Goal: Task Accomplishment & Management: Manage account settings

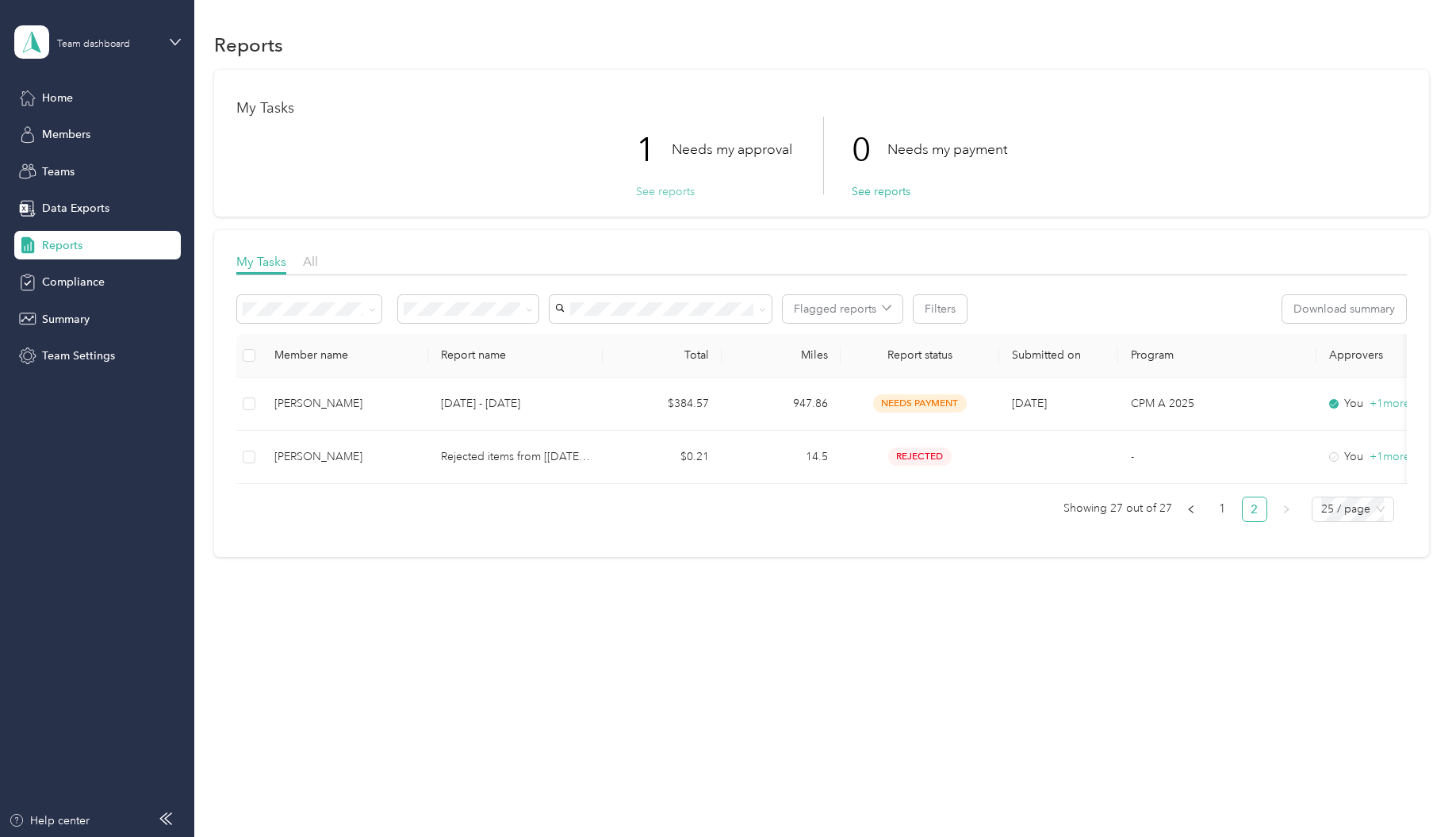
click at [684, 186] on button "See reports" at bounding box center [665, 192] width 59 height 17
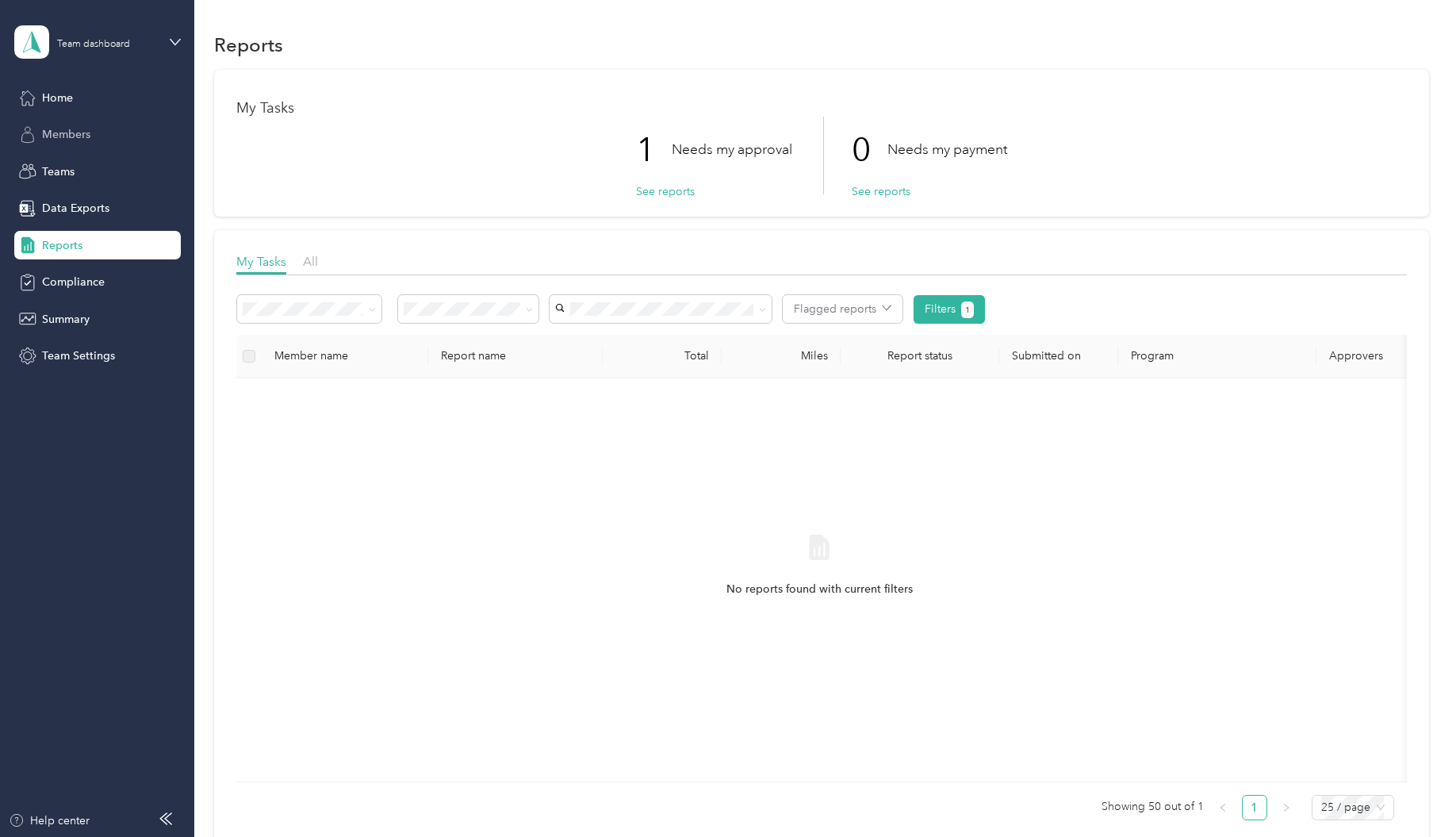
click at [64, 141] on span "Members" at bounding box center [66, 134] width 49 height 17
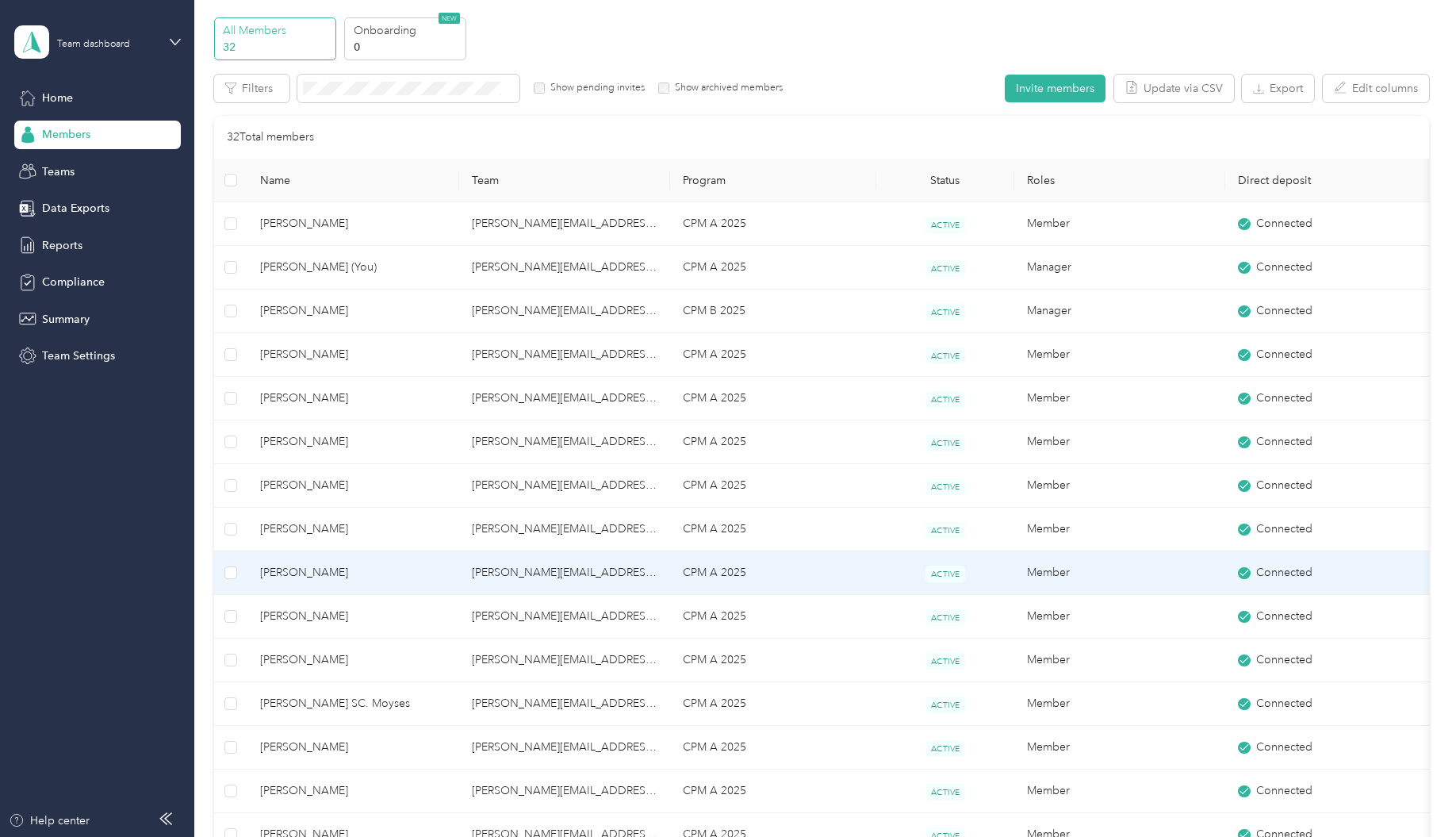
scroll to position [79, 0]
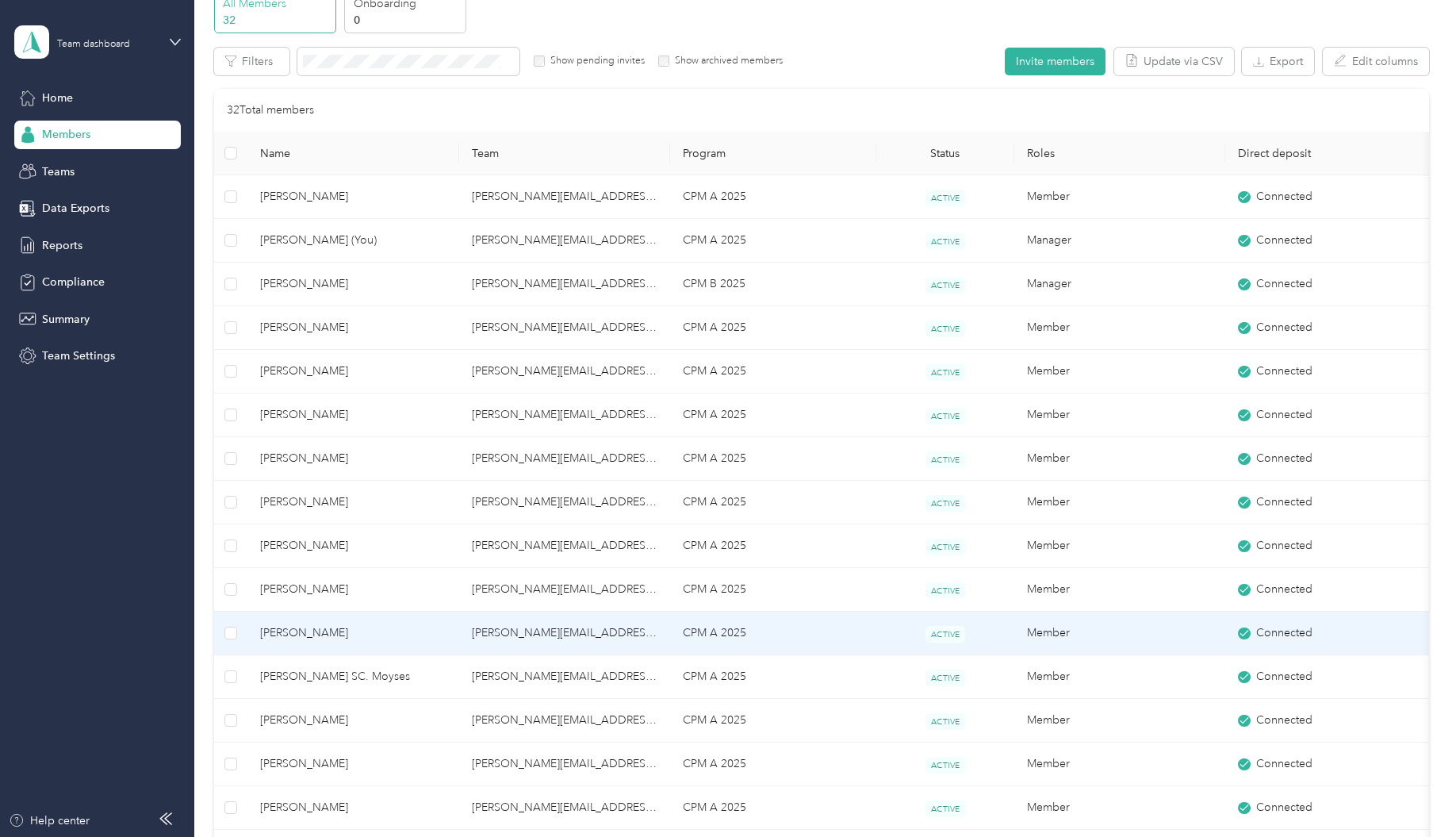
click at [350, 626] on span "[PERSON_NAME]" at bounding box center [353, 633] width 187 height 18
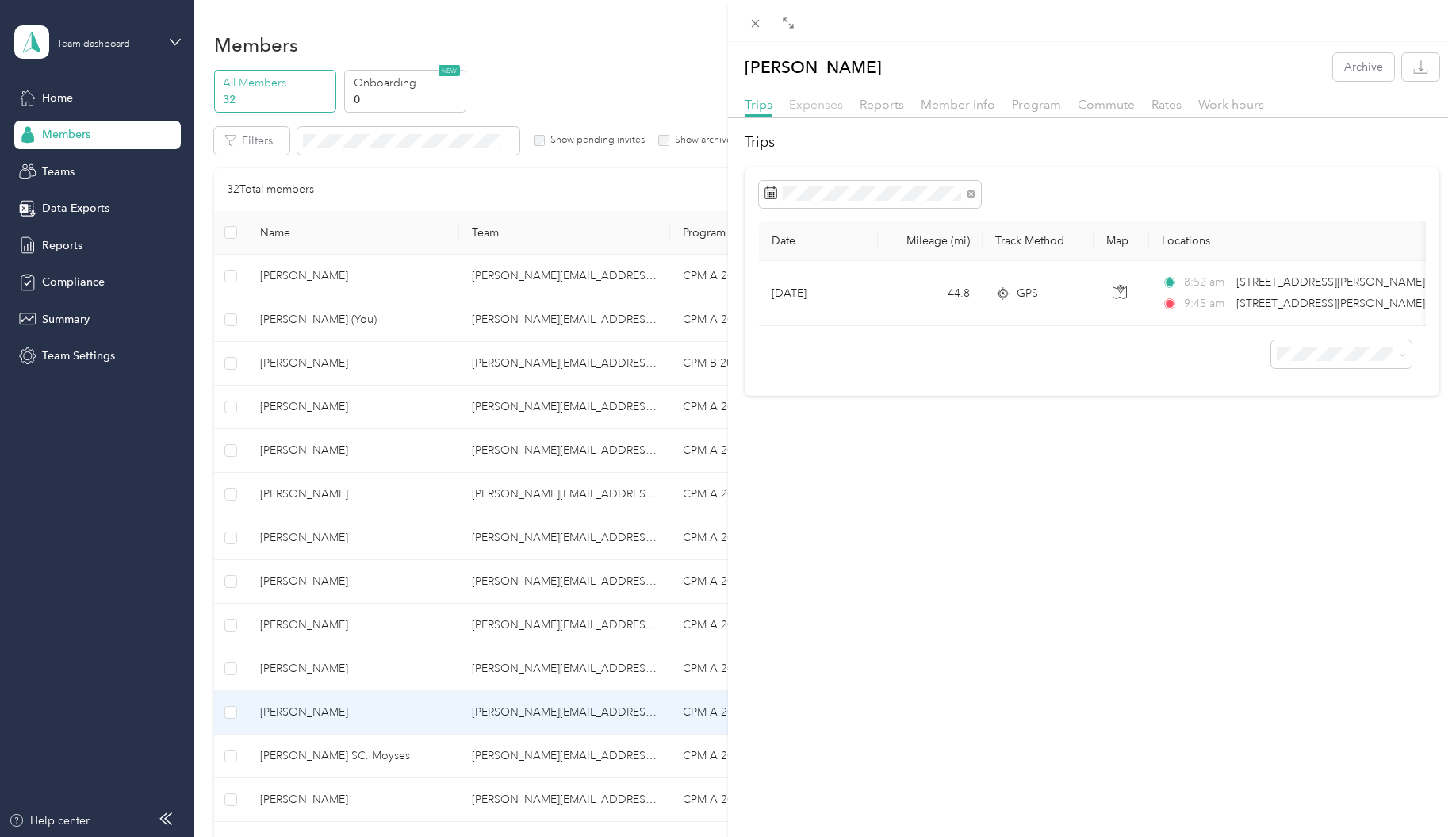
click at [809, 106] on span "Expenses" at bounding box center [816, 103] width 54 height 15
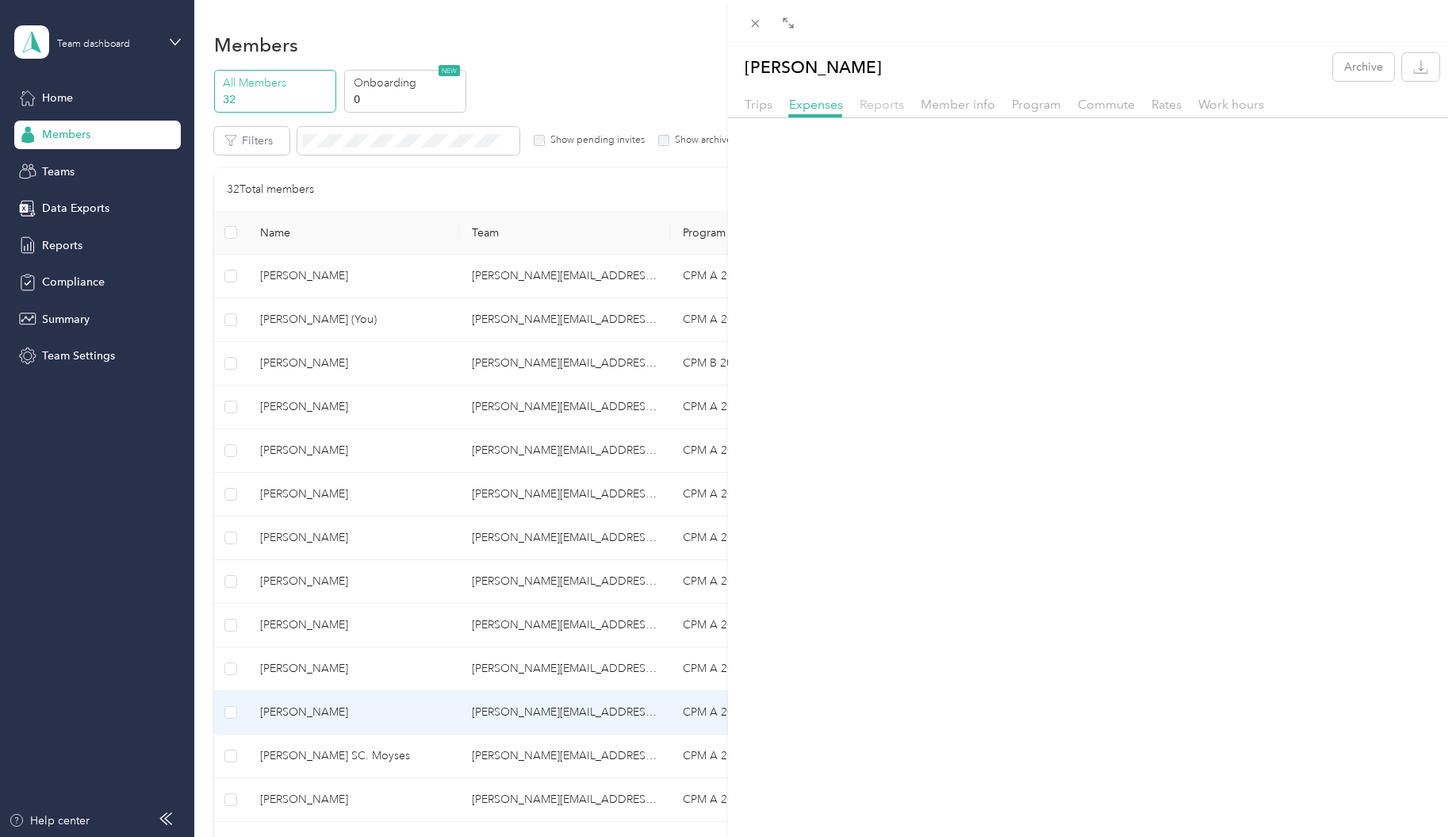
click at [874, 109] on span "Reports" at bounding box center [881, 103] width 45 height 15
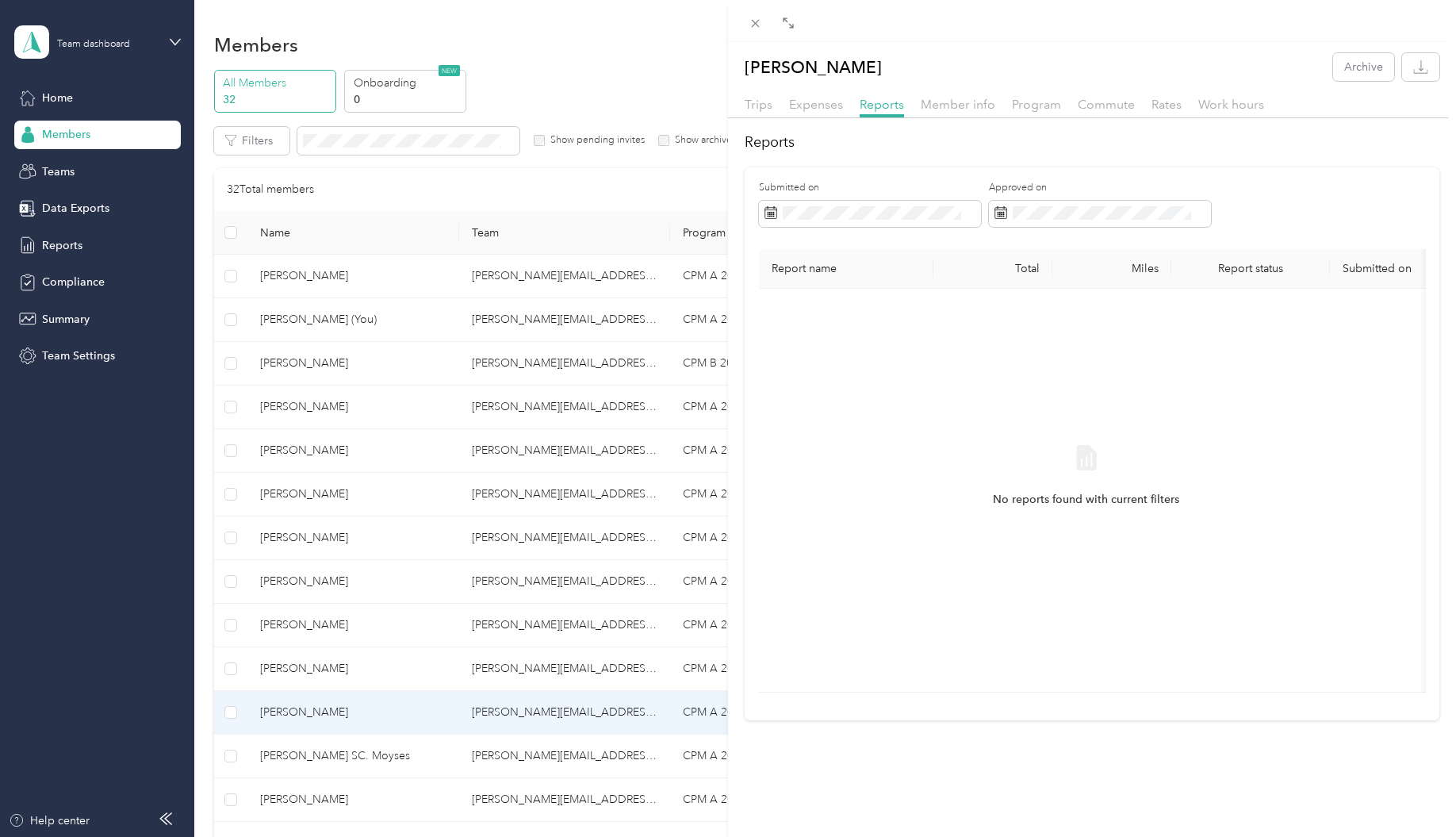
click at [66, 250] on div "Barbara Best Archive Trips Expenses Reports Member info Program Commute Rates W…" at bounding box center [728, 418] width 1456 height 837
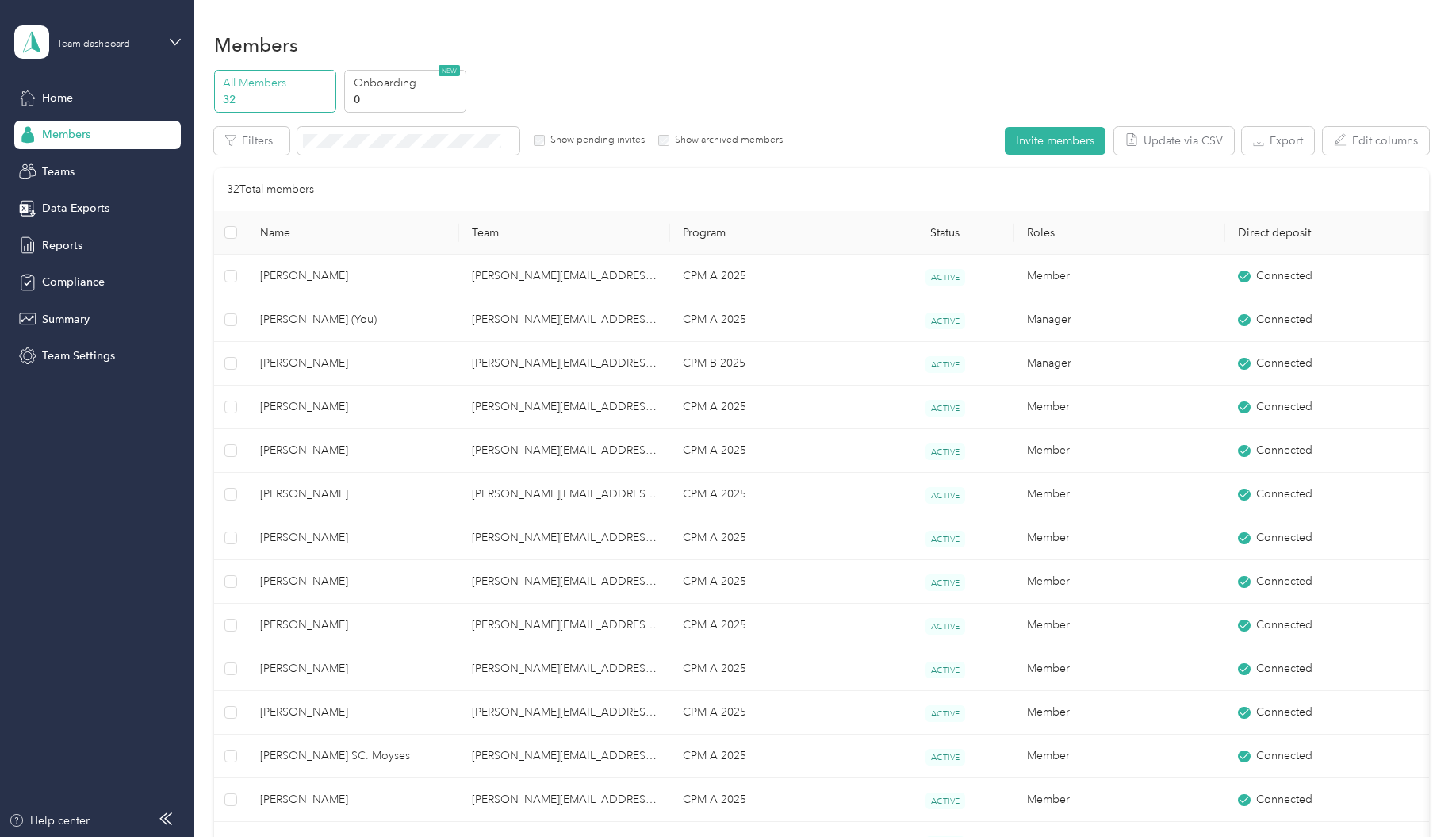
click at [66, 249] on span "Reports" at bounding box center [62, 245] width 41 height 17
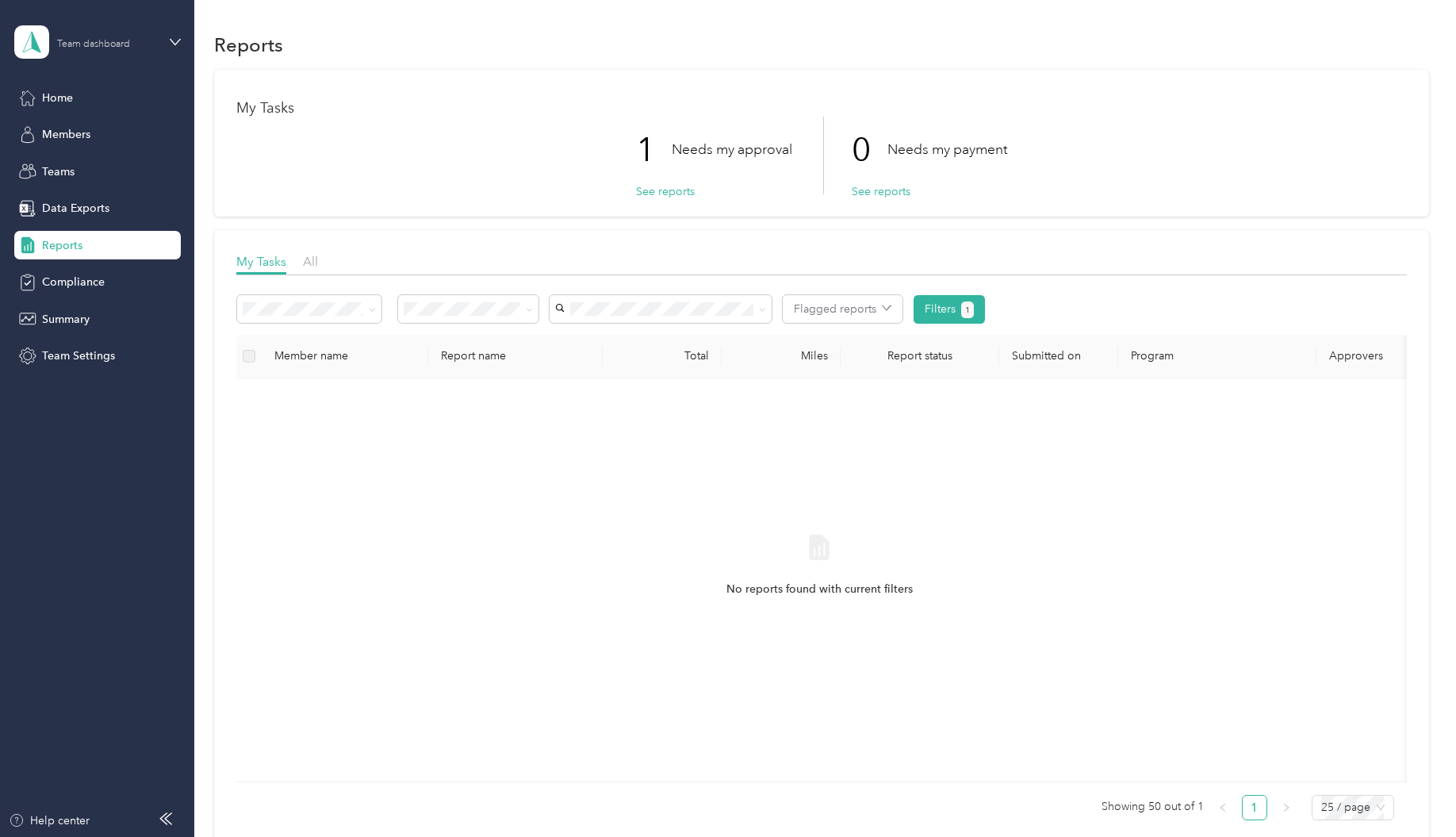
click at [137, 38] on div "Team dashboard" at bounding box center [107, 41] width 99 height 15
click at [118, 161] on div "Personal dashboard" at bounding box center [77, 165] width 100 height 17
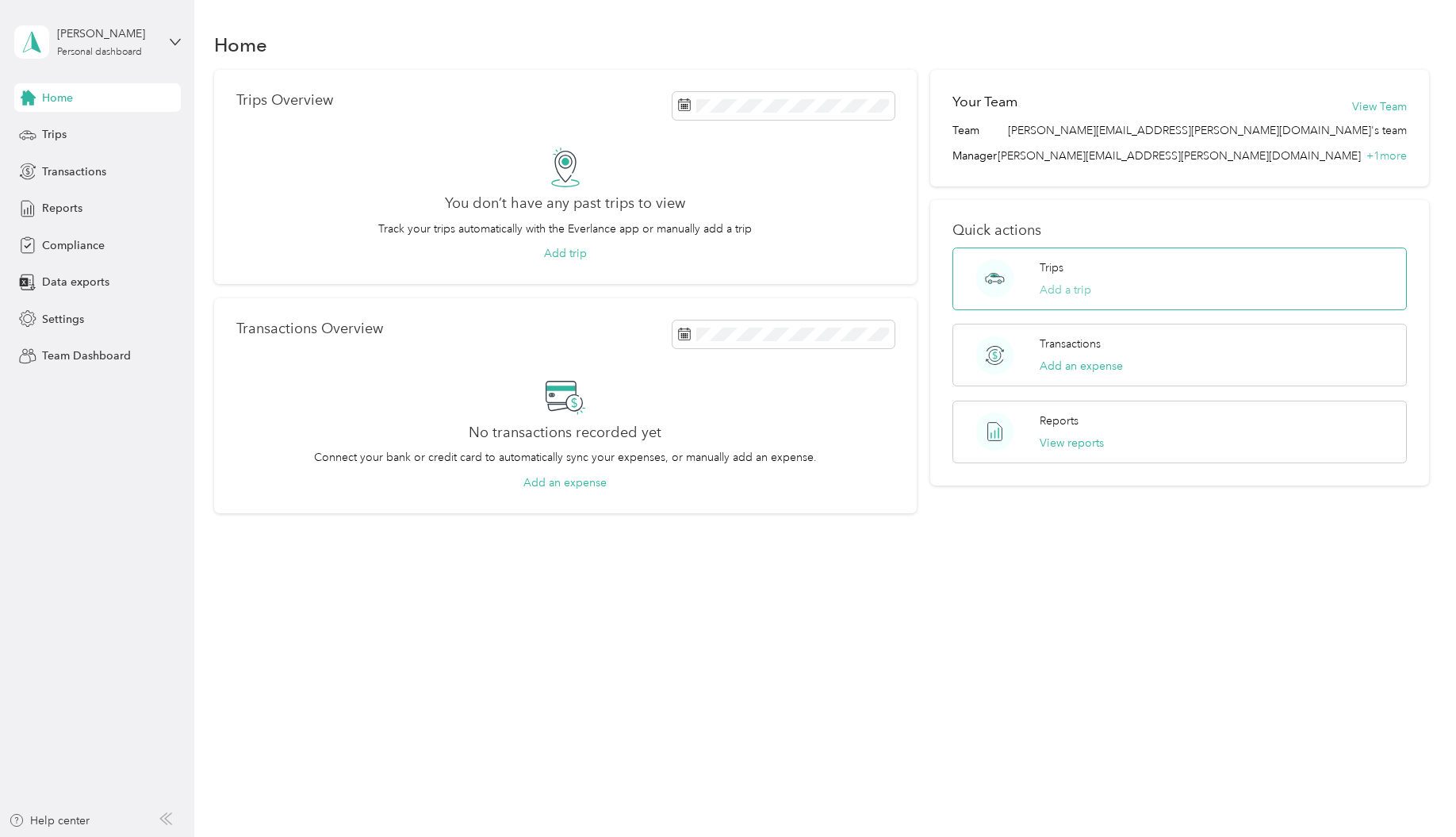
click at [1091, 290] on button "Add a trip" at bounding box center [1065, 290] width 52 height 17
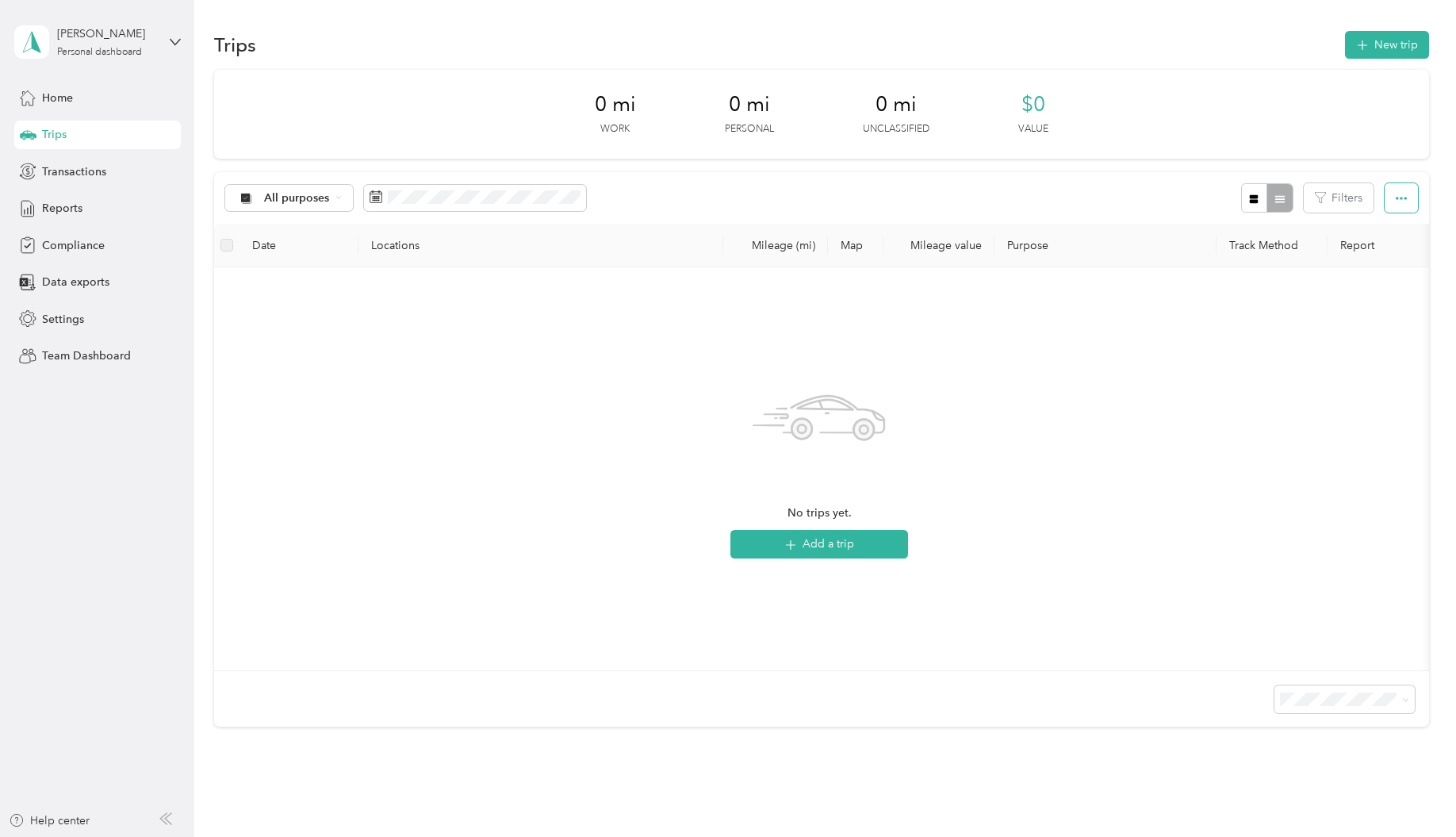
click at [1406, 200] on button "button" at bounding box center [1401, 199] width 34 height 30
click at [87, 176] on span "Transactions" at bounding box center [73, 172] width 65 height 17
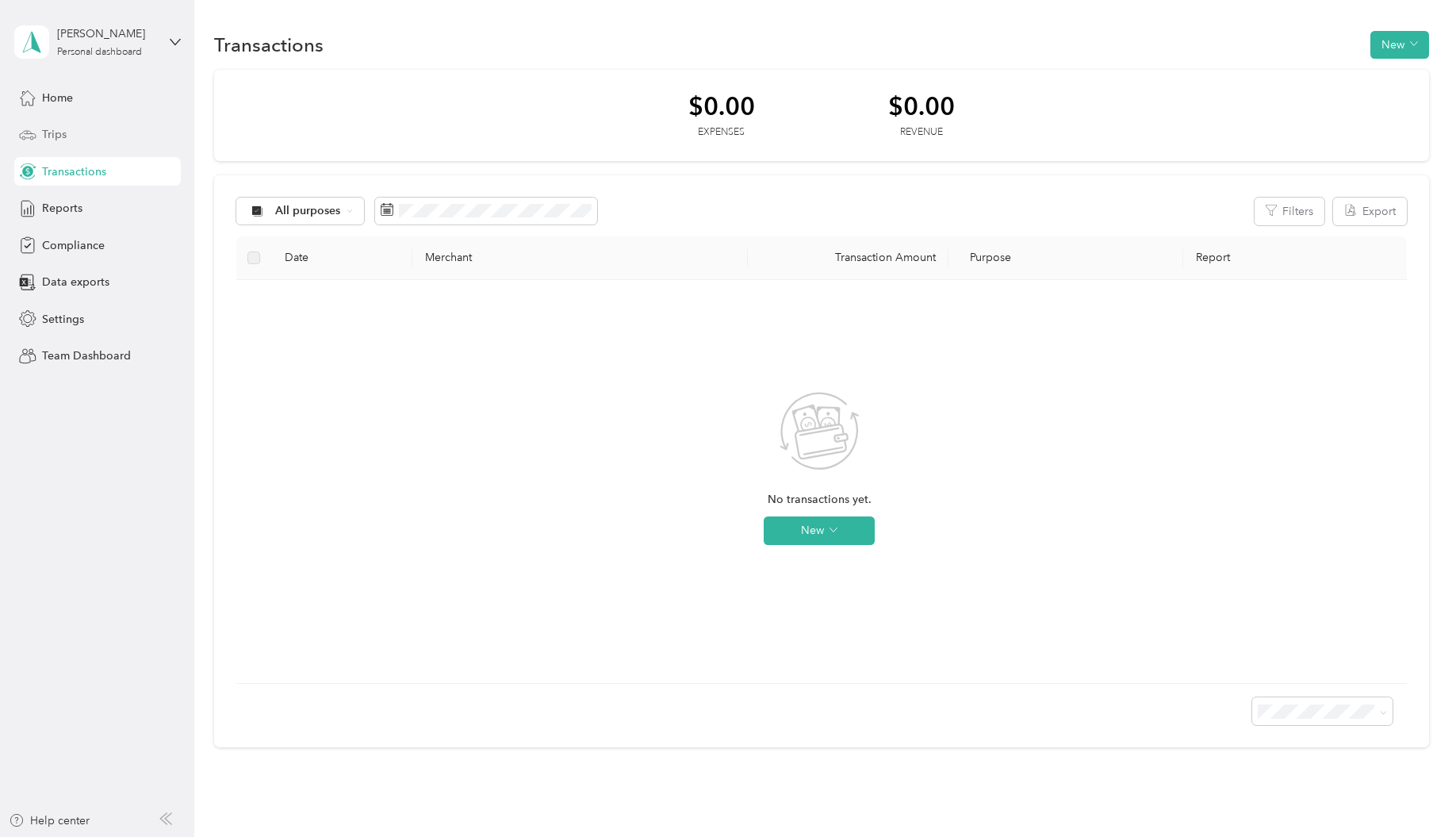
click at [62, 140] on span "Trips" at bounding box center [54, 134] width 25 height 17
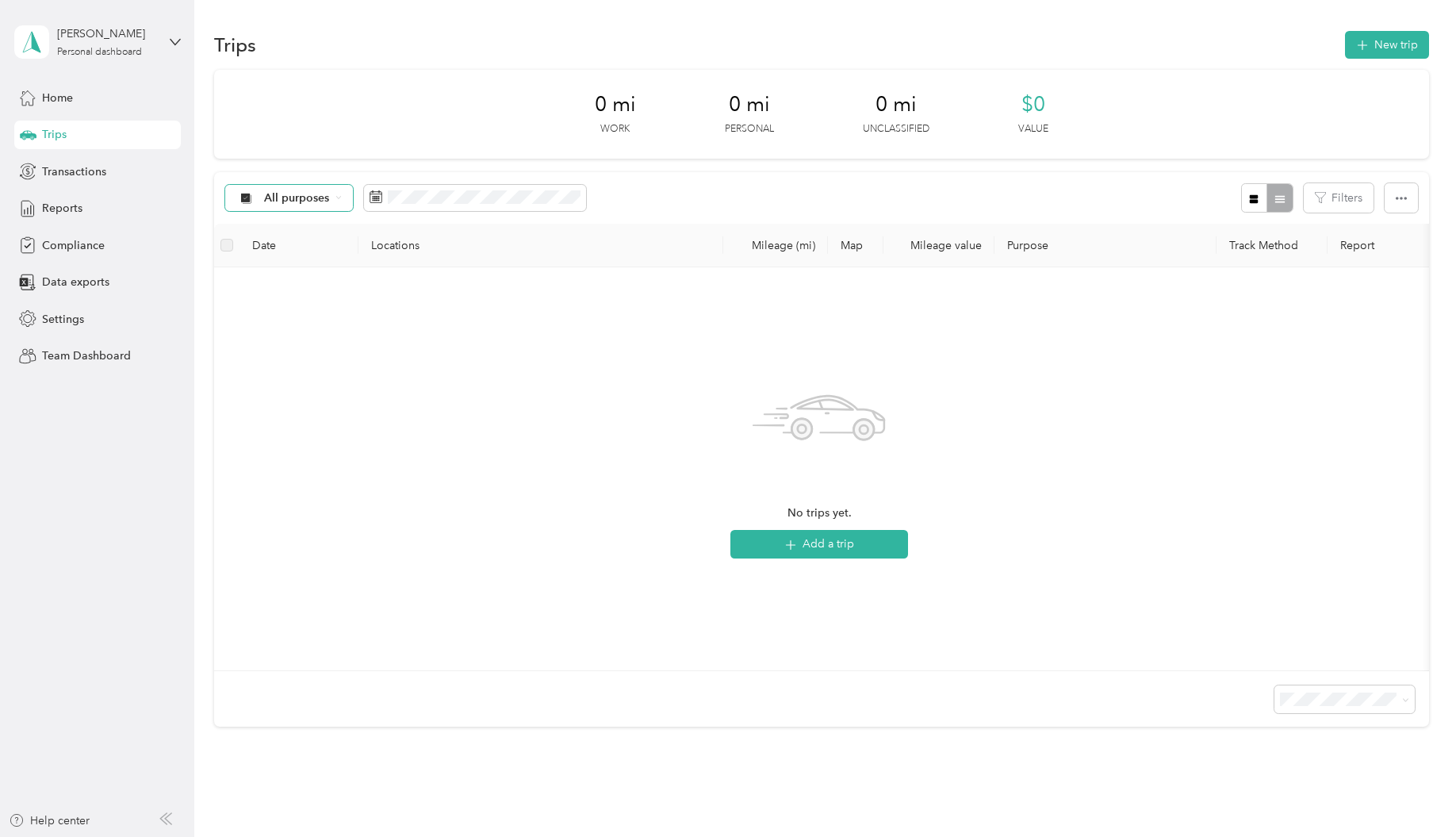
click at [322, 197] on span "All purposes" at bounding box center [297, 198] width 66 height 11
click at [281, 208] on div "All purposes" at bounding box center [289, 198] width 128 height 27
click at [312, 302] on span "Personal" at bounding box center [315, 310] width 102 height 17
click at [304, 204] on span "Personal" at bounding box center [287, 198] width 46 height 11
click at [303, 230] on li "All purposes" at bounding box center [302, 219] width 153 height 28
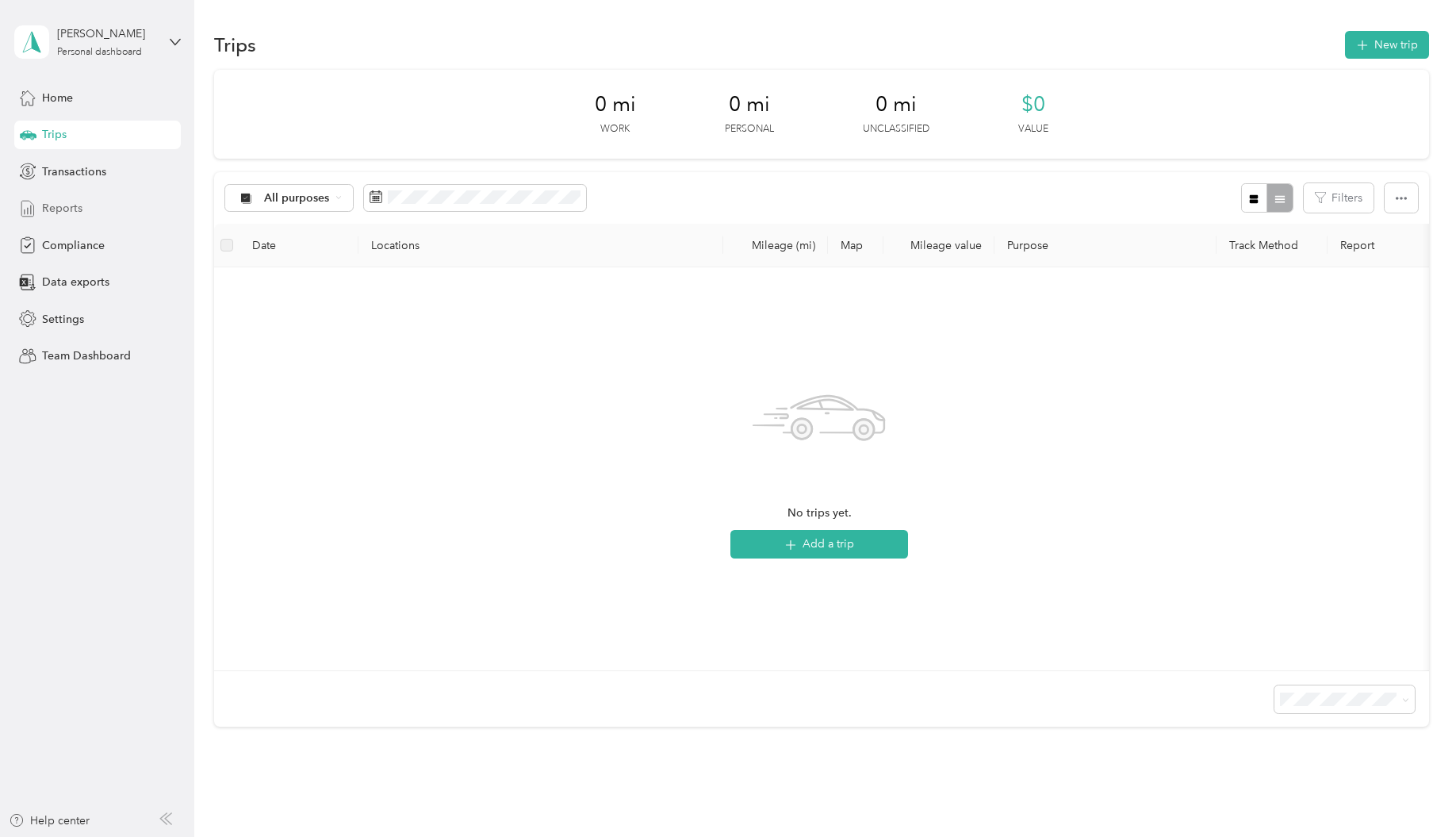
click at [75, 207] on span "Reports" at bounding box center [62, 208] width 41 height 17
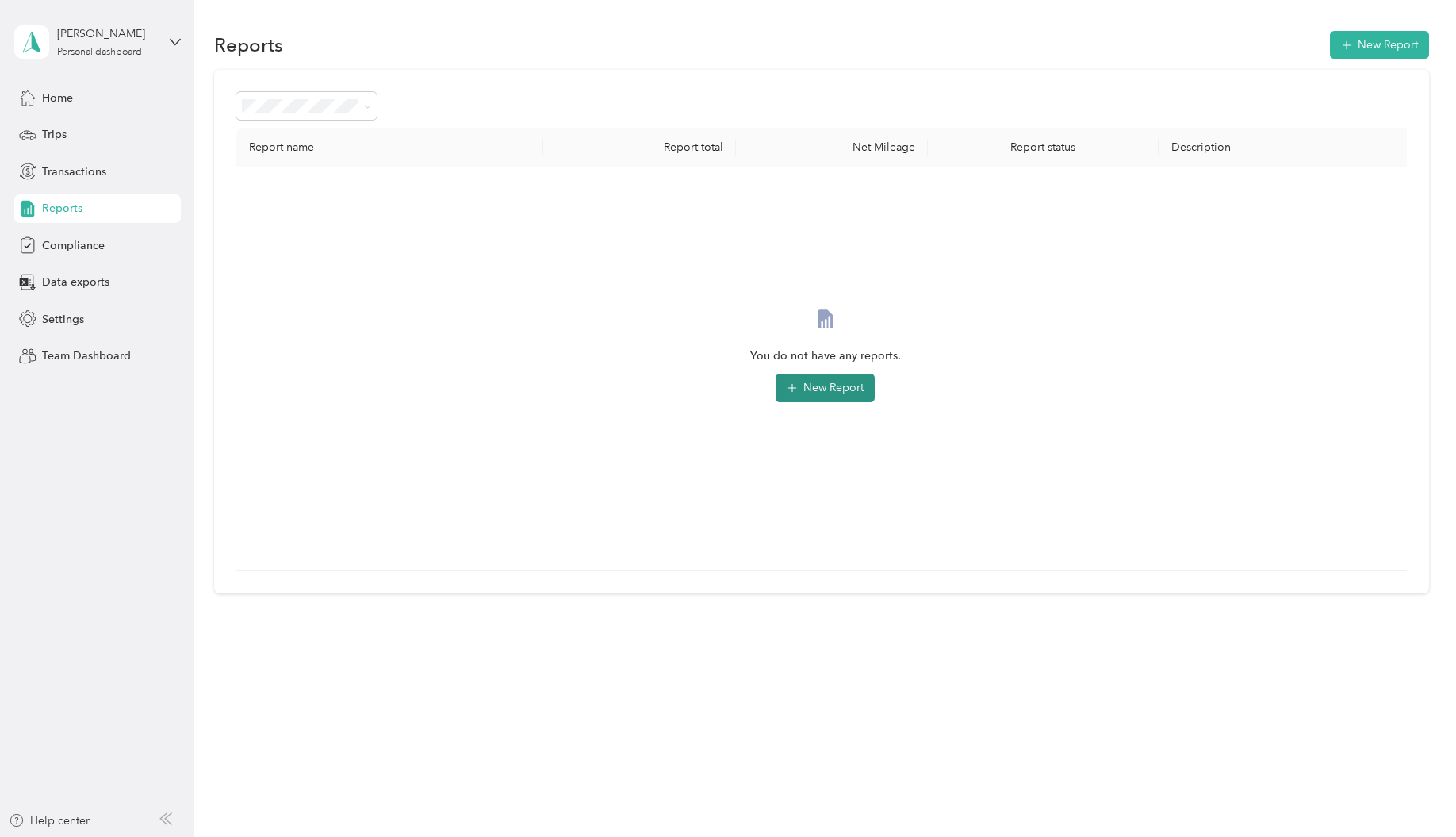
click at [838, 387] on button "New Report" at bounding box center [825, 387] width 99 height 29
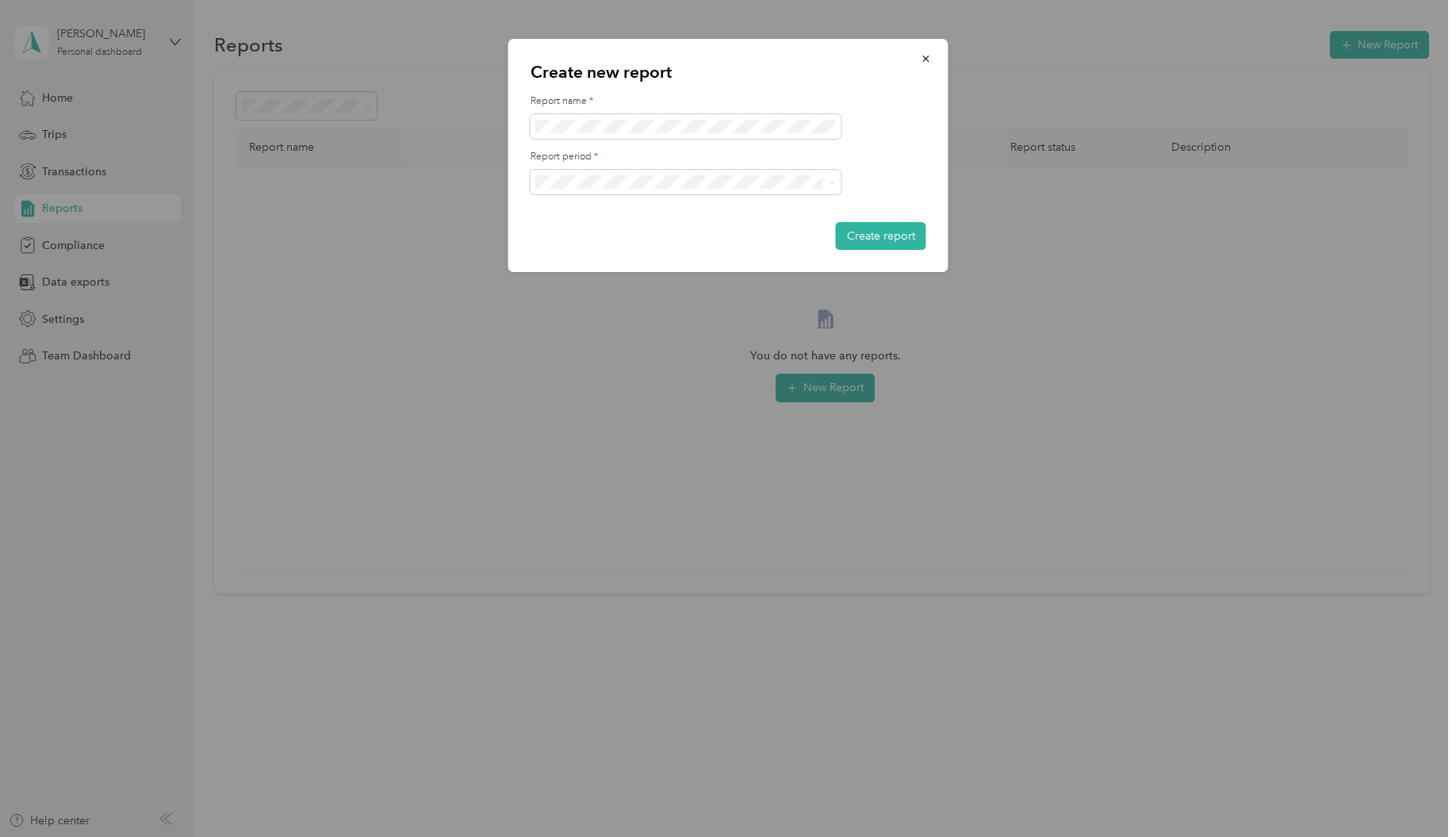
click at [931, 53] on span "button" at bounding box center [926, 59] width 11 height 14
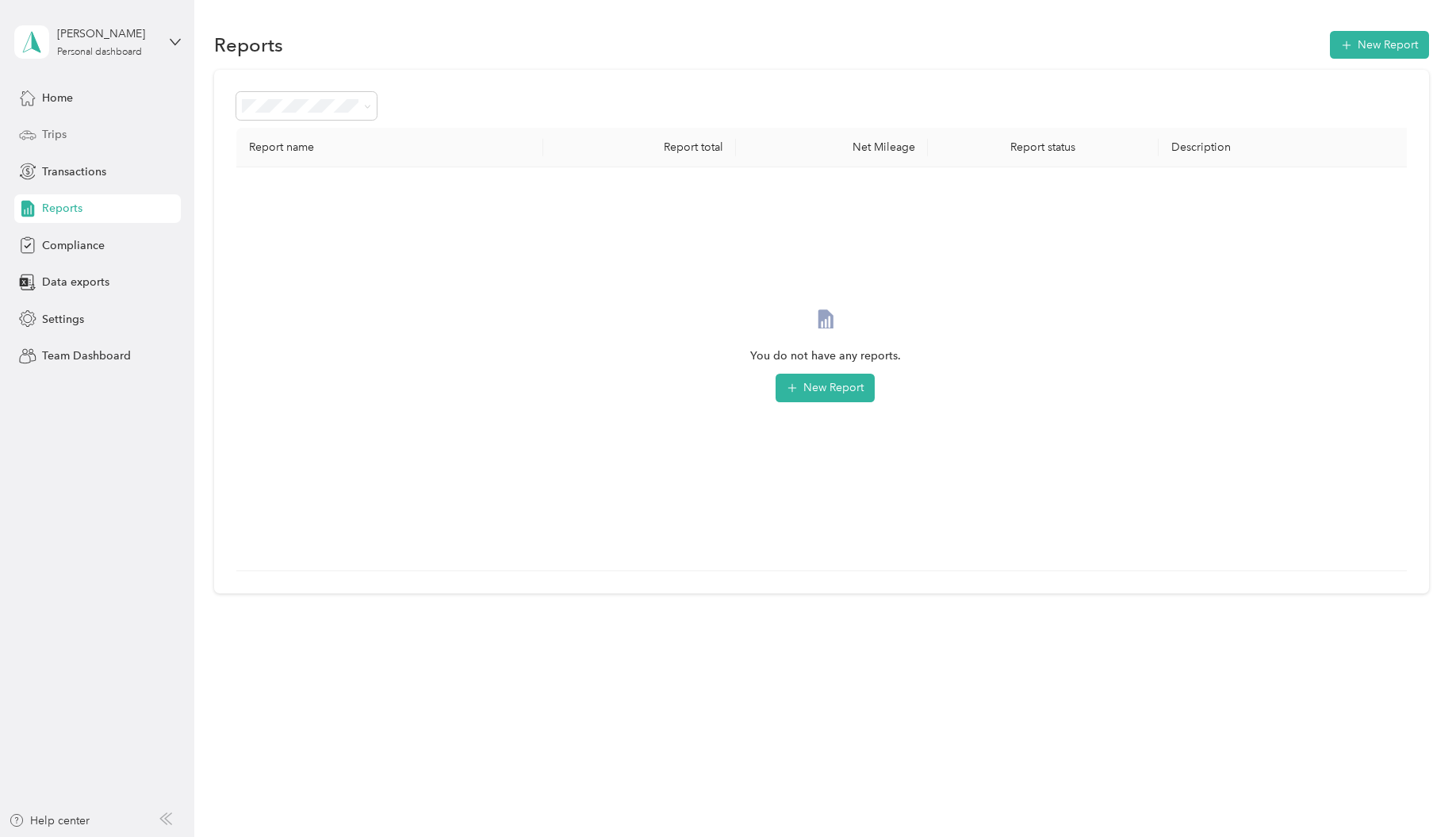
click at [50, 132] on span "Trips" at bounding box center [54, 134] width 25 height 17
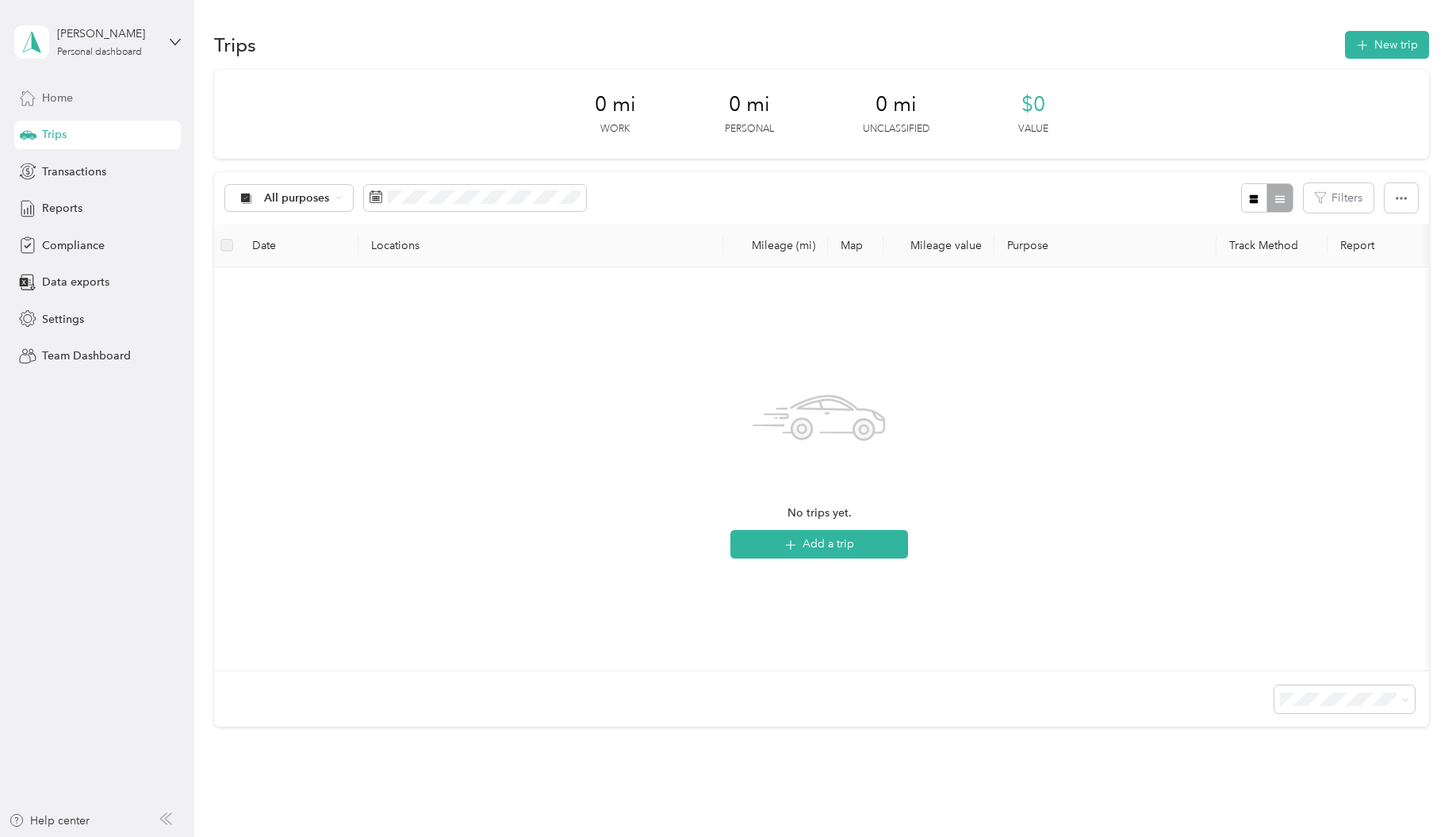
click at [69, 104] on span "Home" at bounding box center [57, 97] width 31 height 17
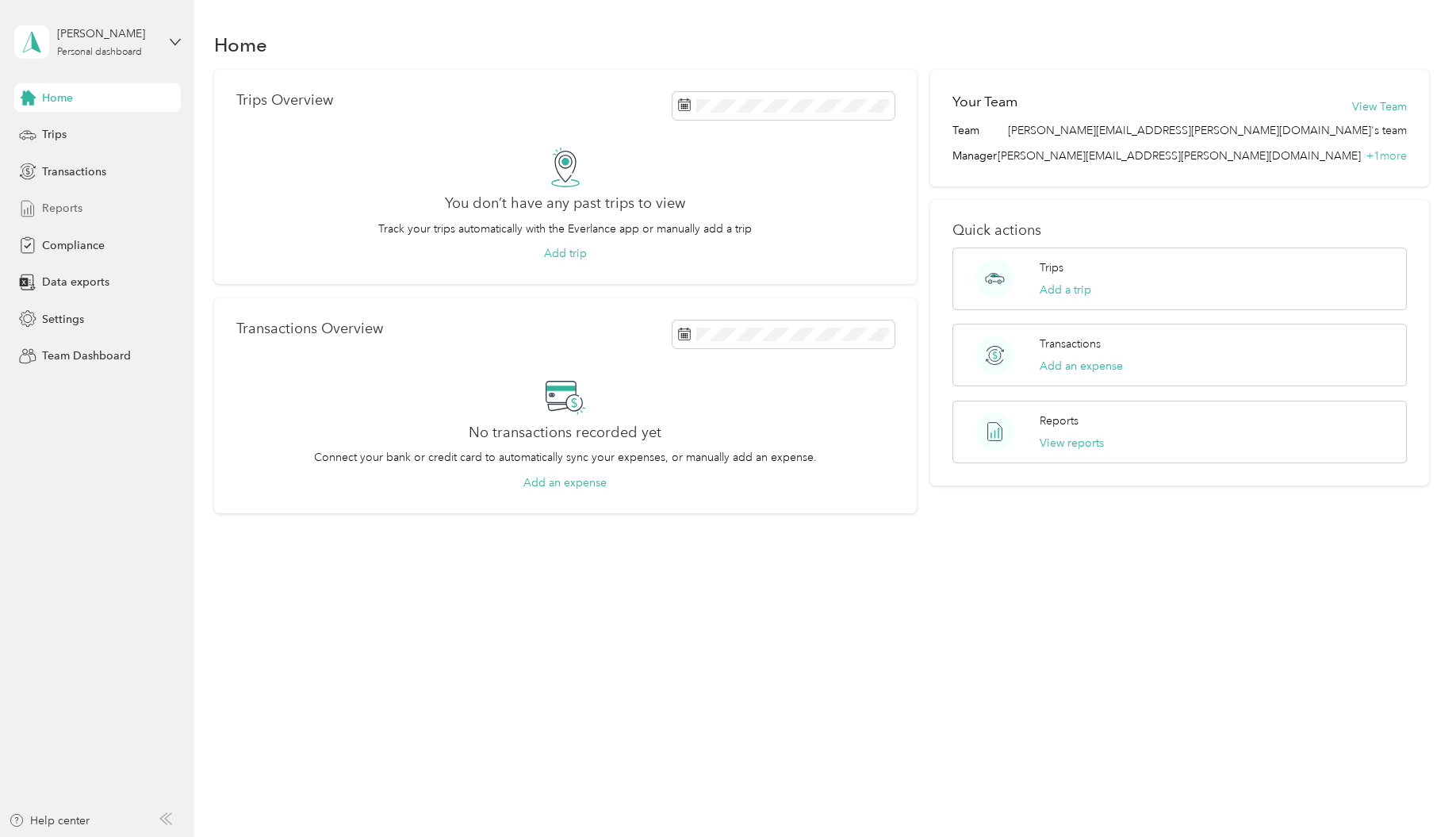
click at [73, 212] on span "Reports" at bounding box center [62, 208] width 41 height 17
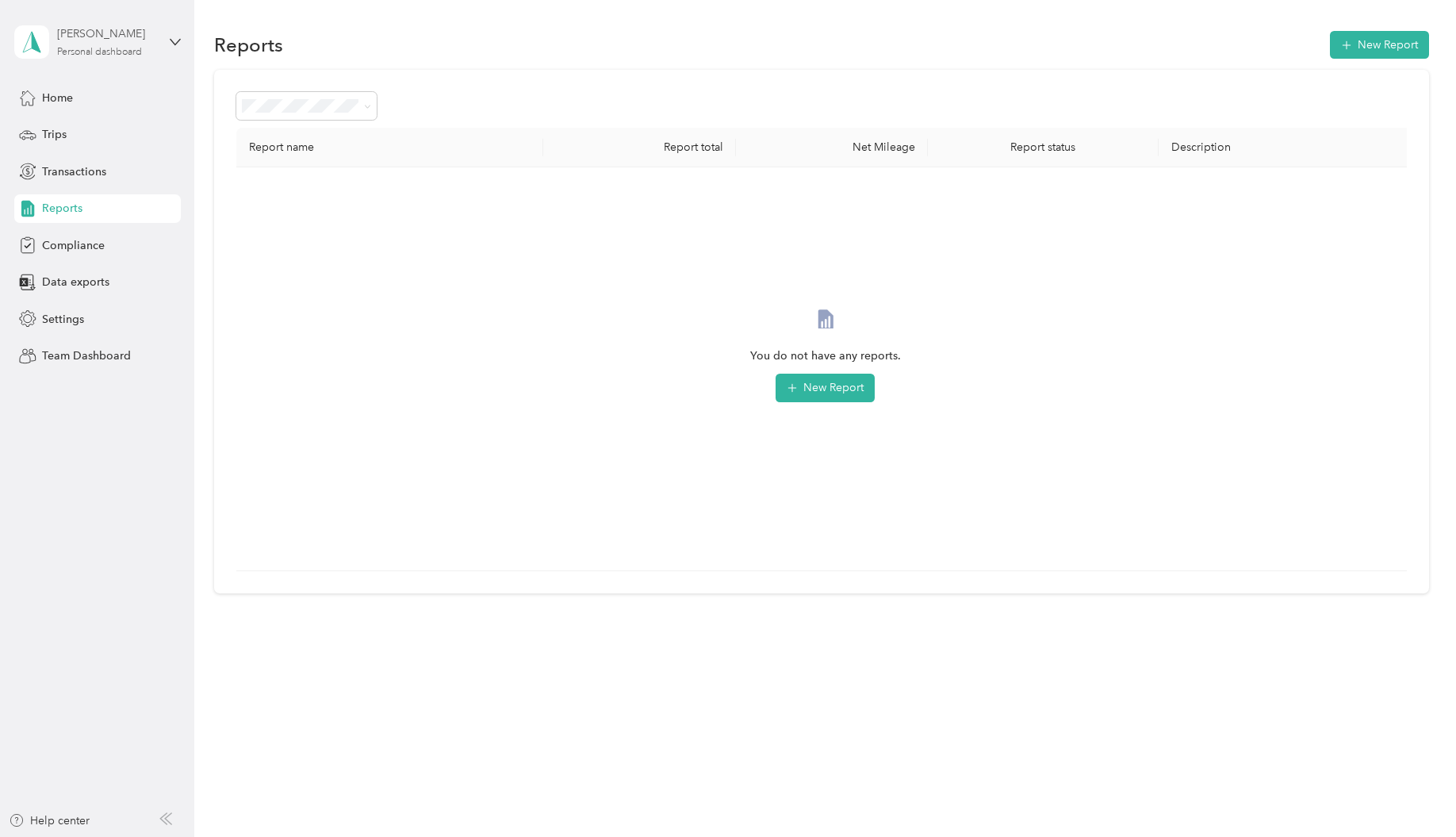
click at [104, 38] on div "Eric McClenny" at bounding box center [107, 34] width 99 height 17
click at [100, 126] on div "Team dashboard" at bounding box center [69, 130] width 84 height 17
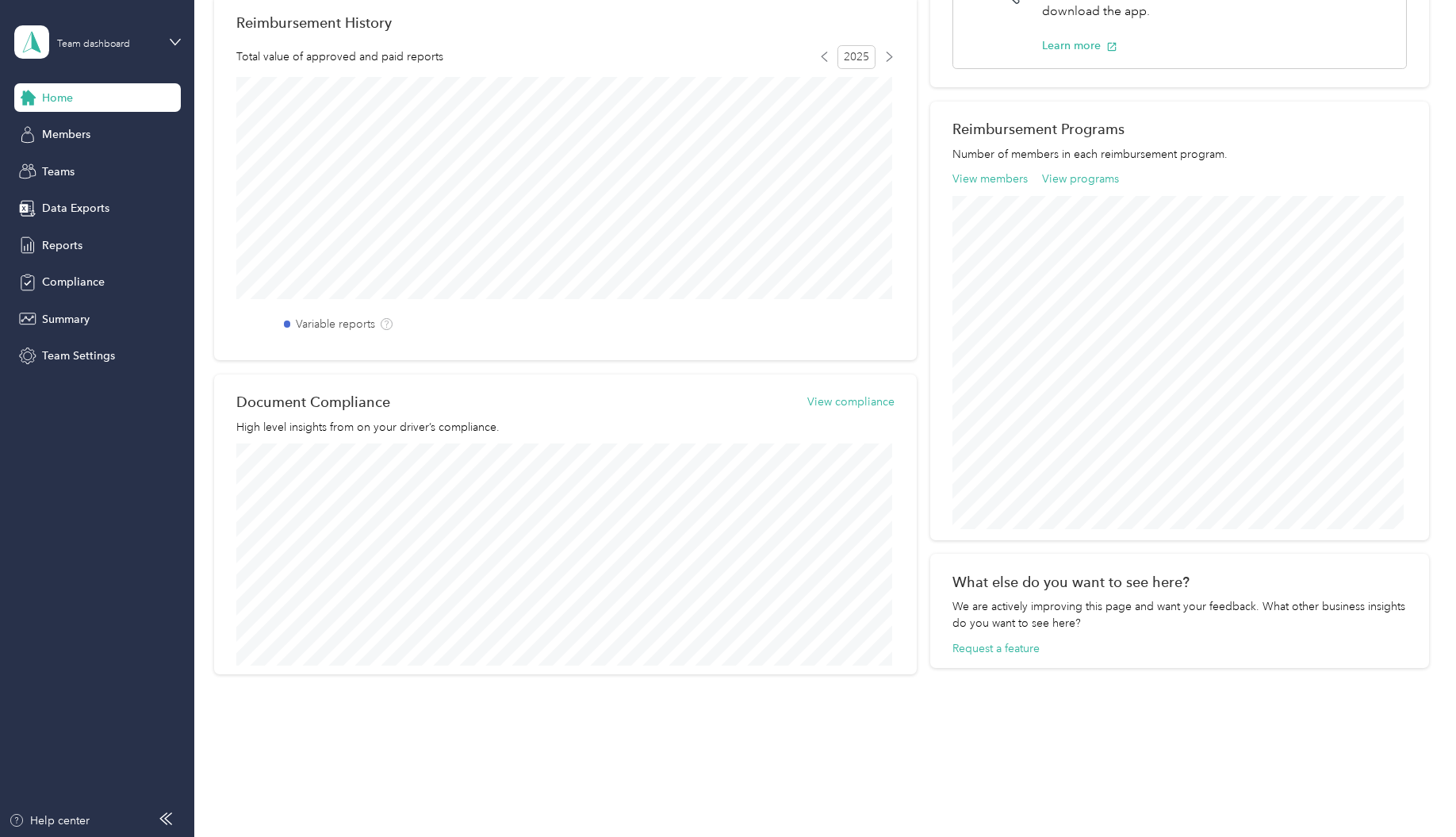
scroll to position [414, 0]
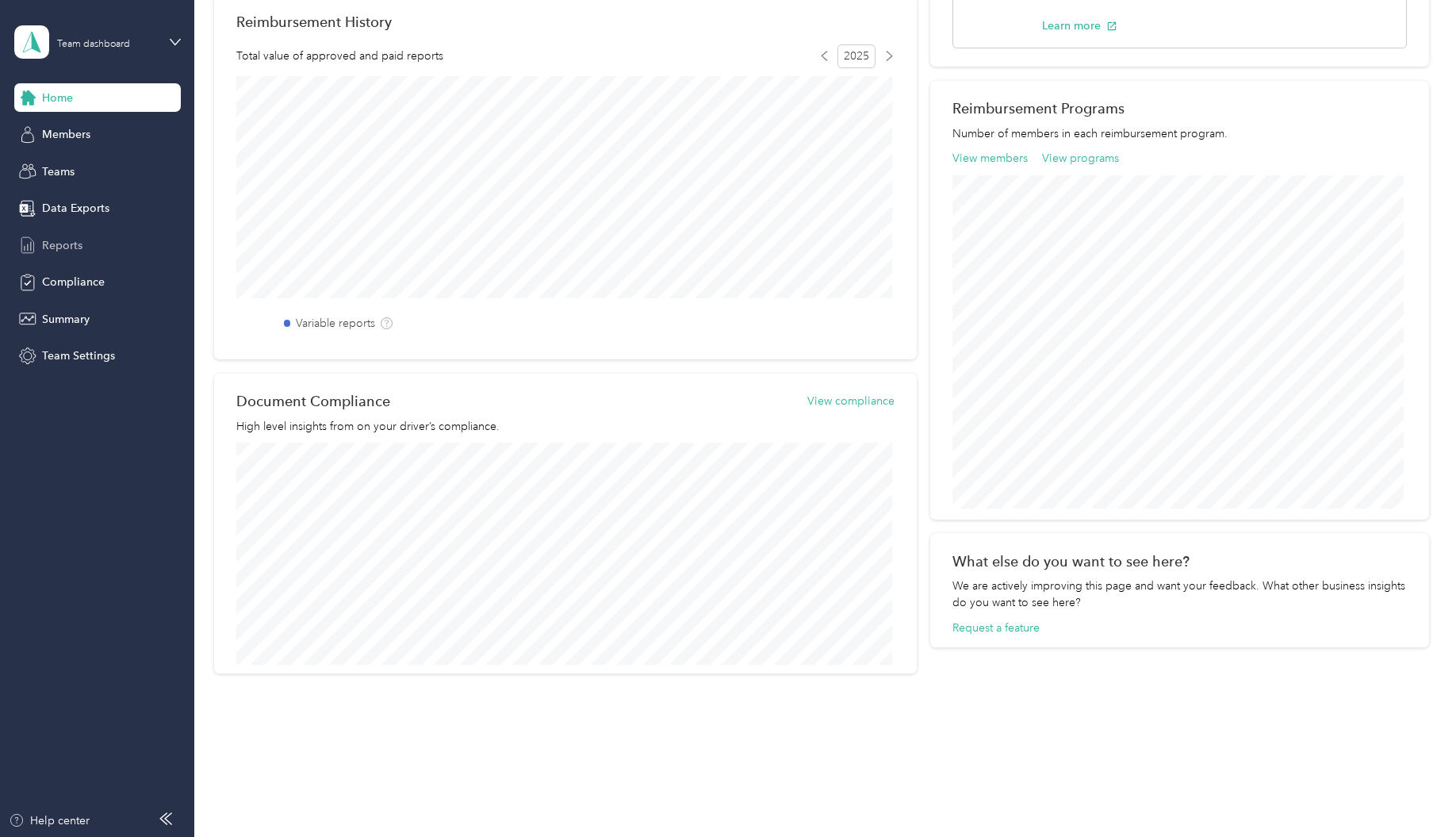
click at [70, 249] on span "Reports" at bounding box center [62, 245] width 41 height 17
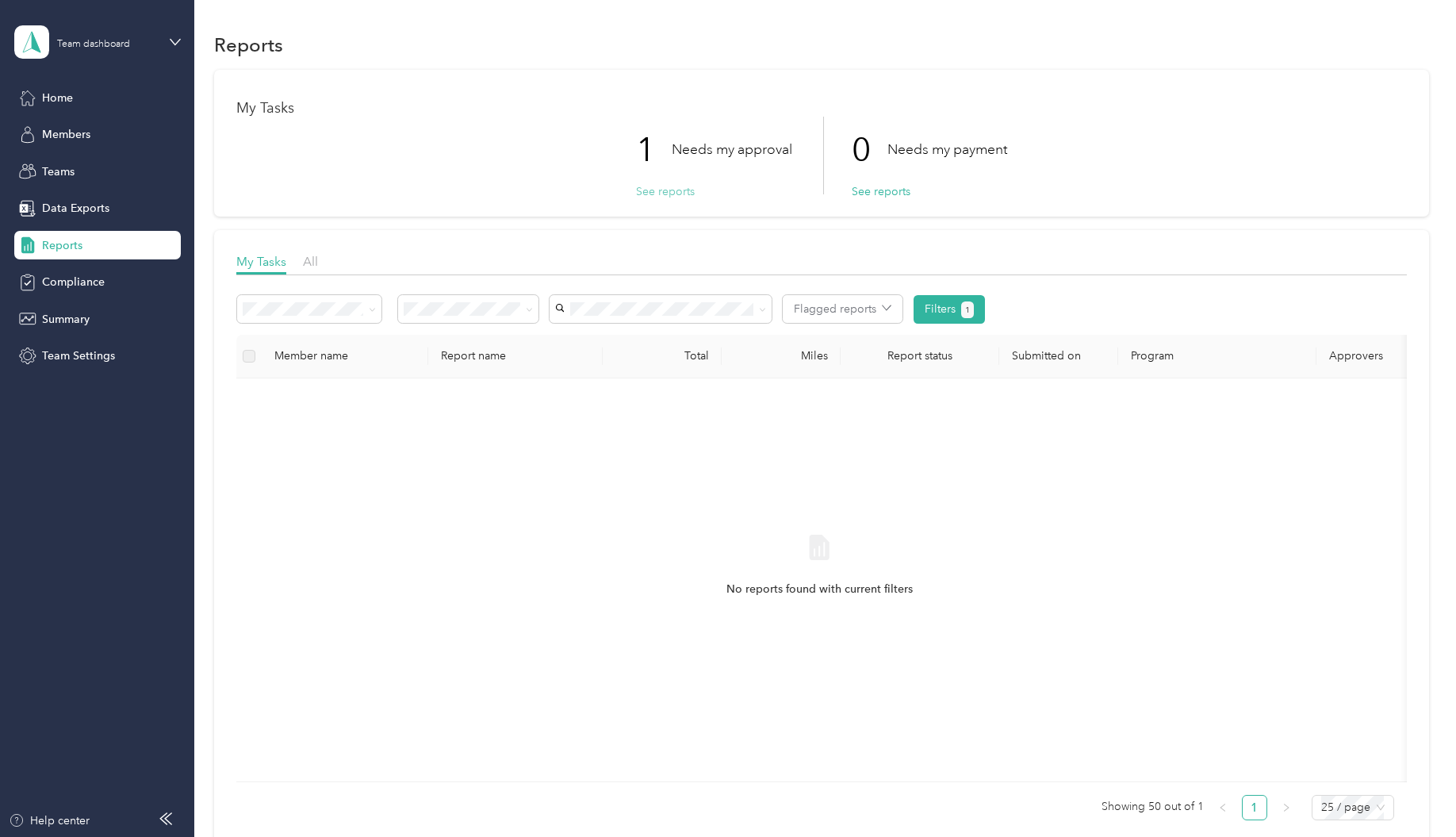
click at [651, 194] on button "See reports" at bounding box center [665, 192] width 59 height 17
click at [672, 196] on button "See reports" at bounding box center [665, 192] width 59 height 17
click at [324, 263] on div "My Tasks All" at bounding box center [821, 263] width 1170 height 23
click at [668, 196] on button "See reports" at bounding box center [665, 192] width 59 height 17
click at [875, 188] on button "See reports" at bounding box center [880, 192] width 59 height 17
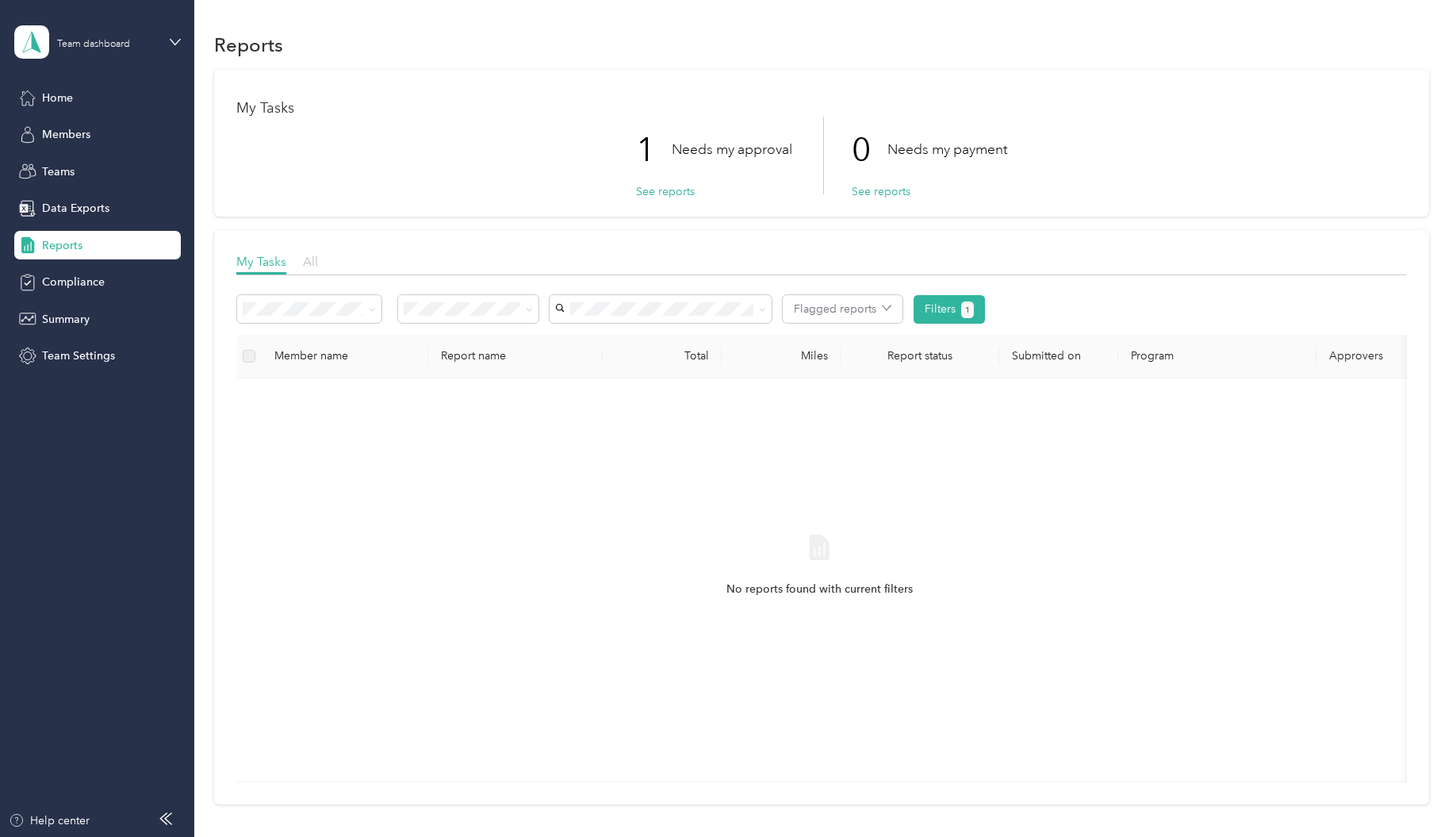
click at [314, 263] on span "All" at bounding box center [310, 261] width 15 height 15
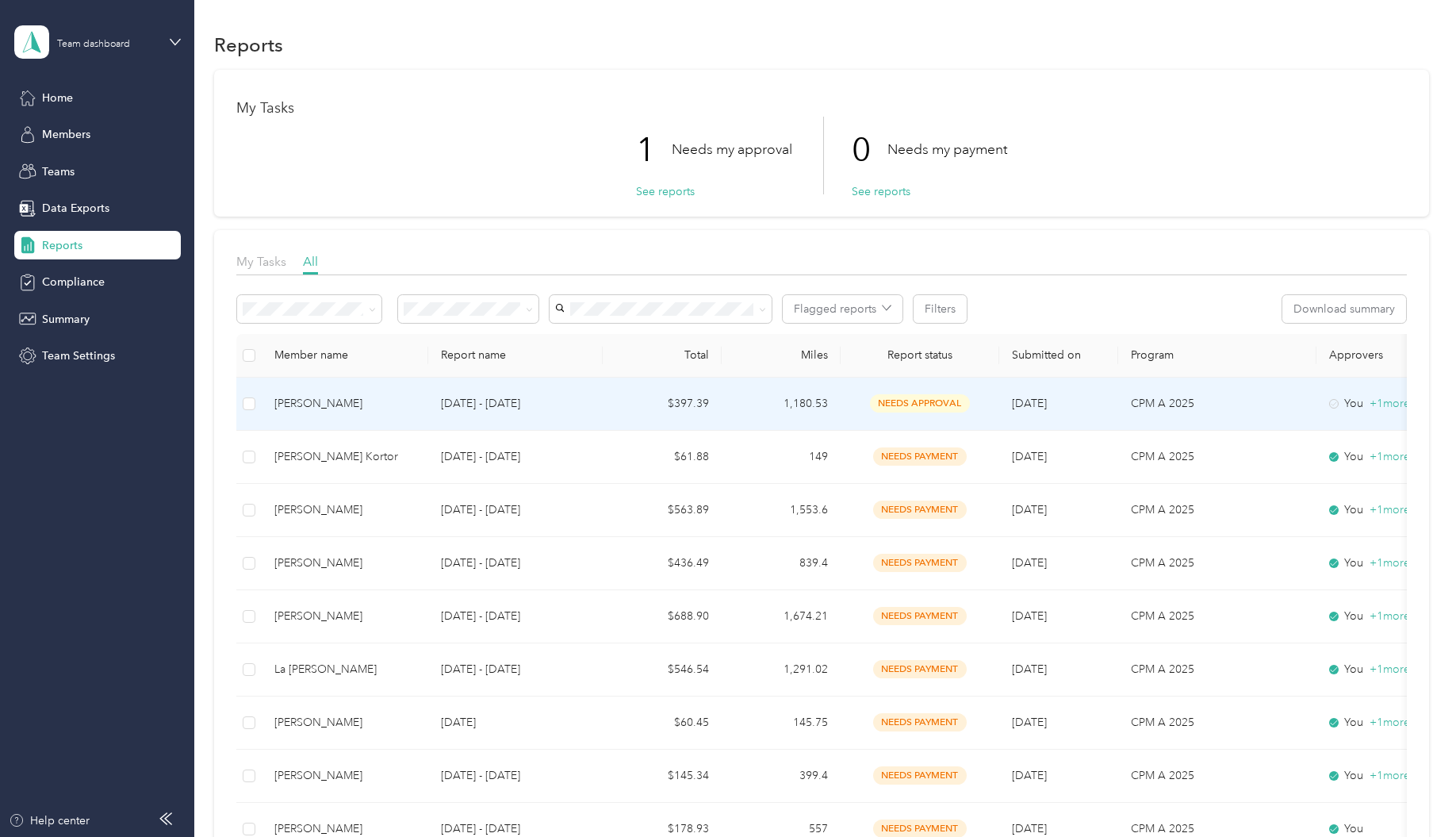
click at [601, 397] on td "[DATE] - [DATE]" at bounding box center [515, 404] width 175 height 54
